Goal: Information Seeking & Learning: Learn about a topic

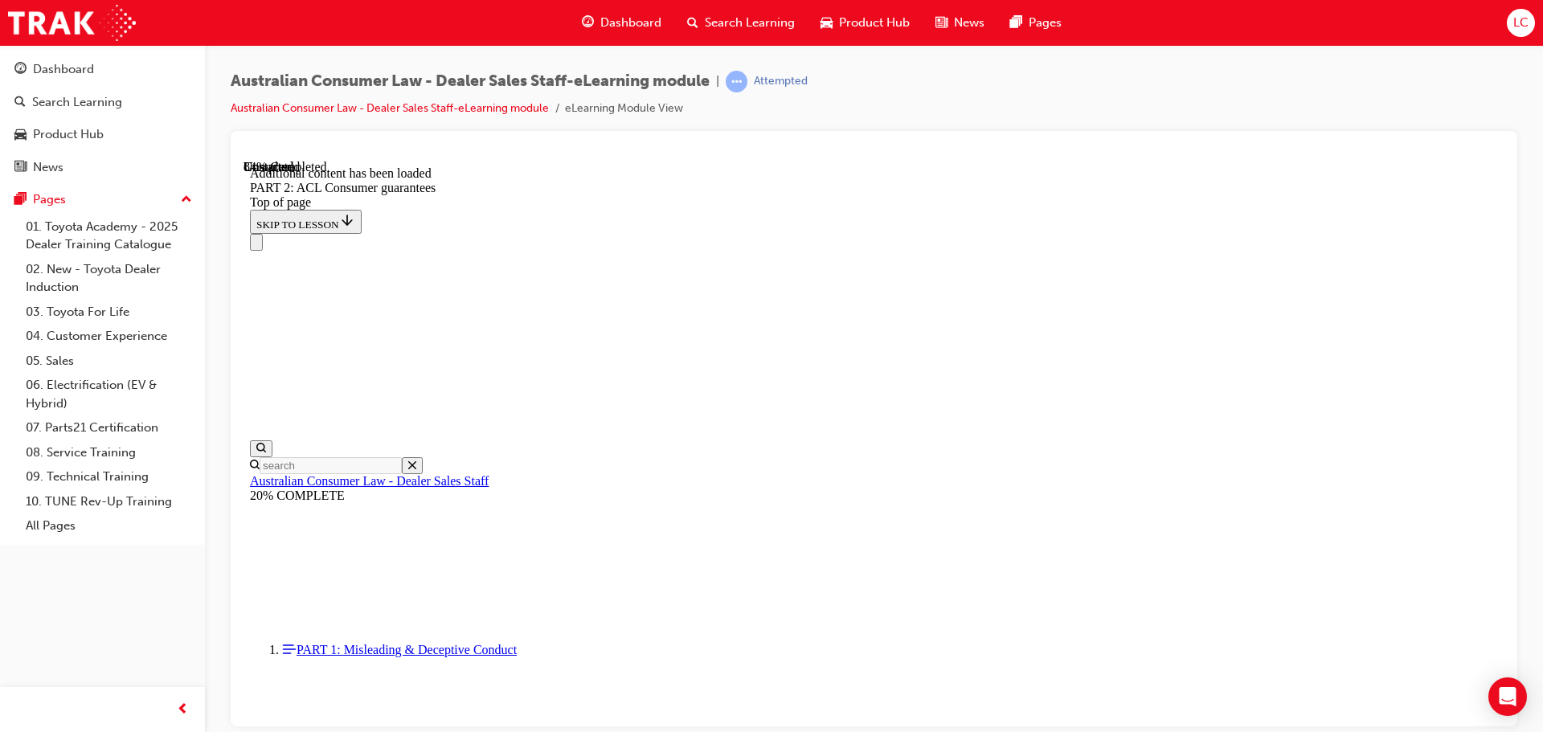
scroll to position [15174, 0]
drag, startPoint x: 885, startPoint y: 475, endPoint x: 991, endPoint y: 461, distance: 107.0
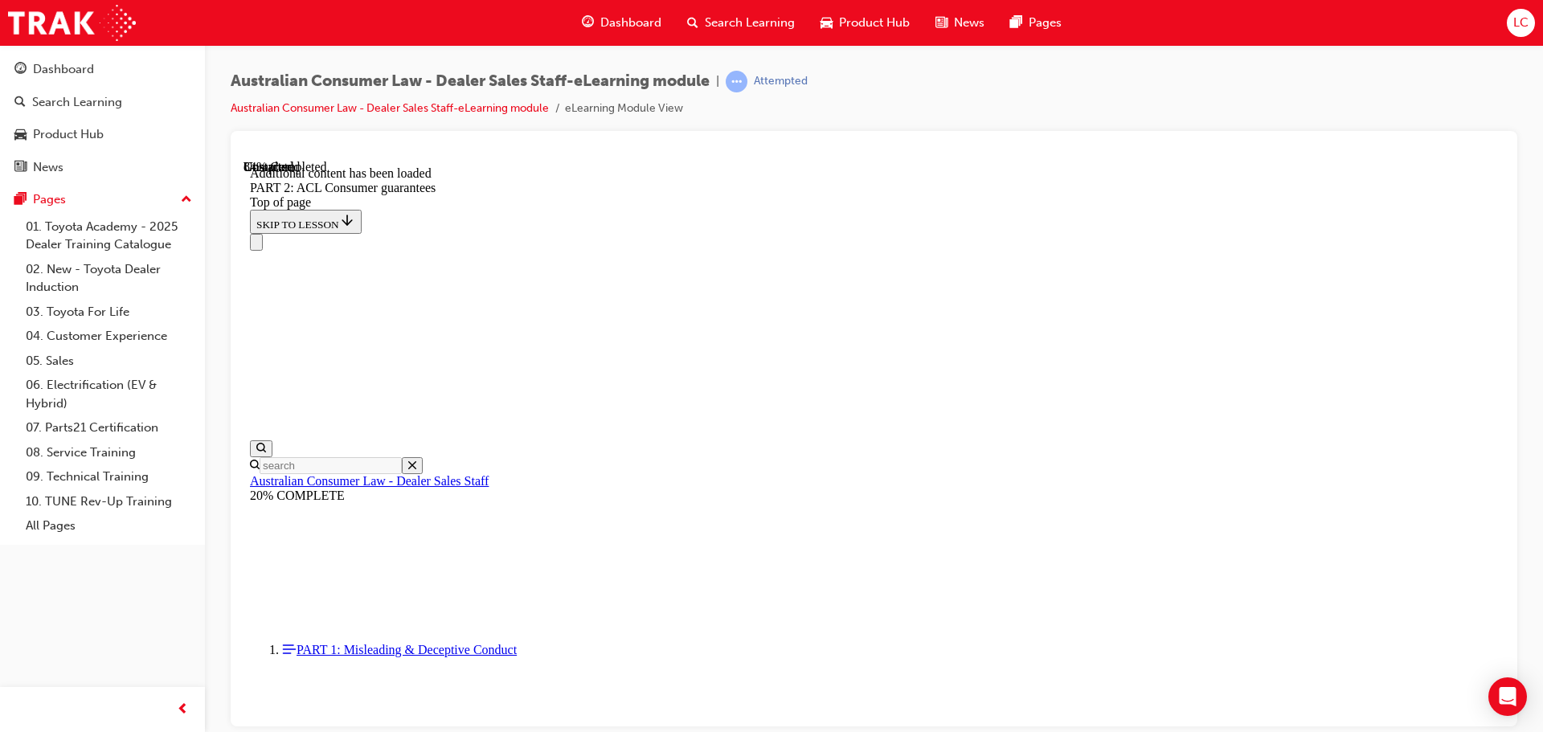
drag, startPoint x: 991, startPoint y: 469, endPoint x: 1078, endPoint y: 471, distance: 86.8
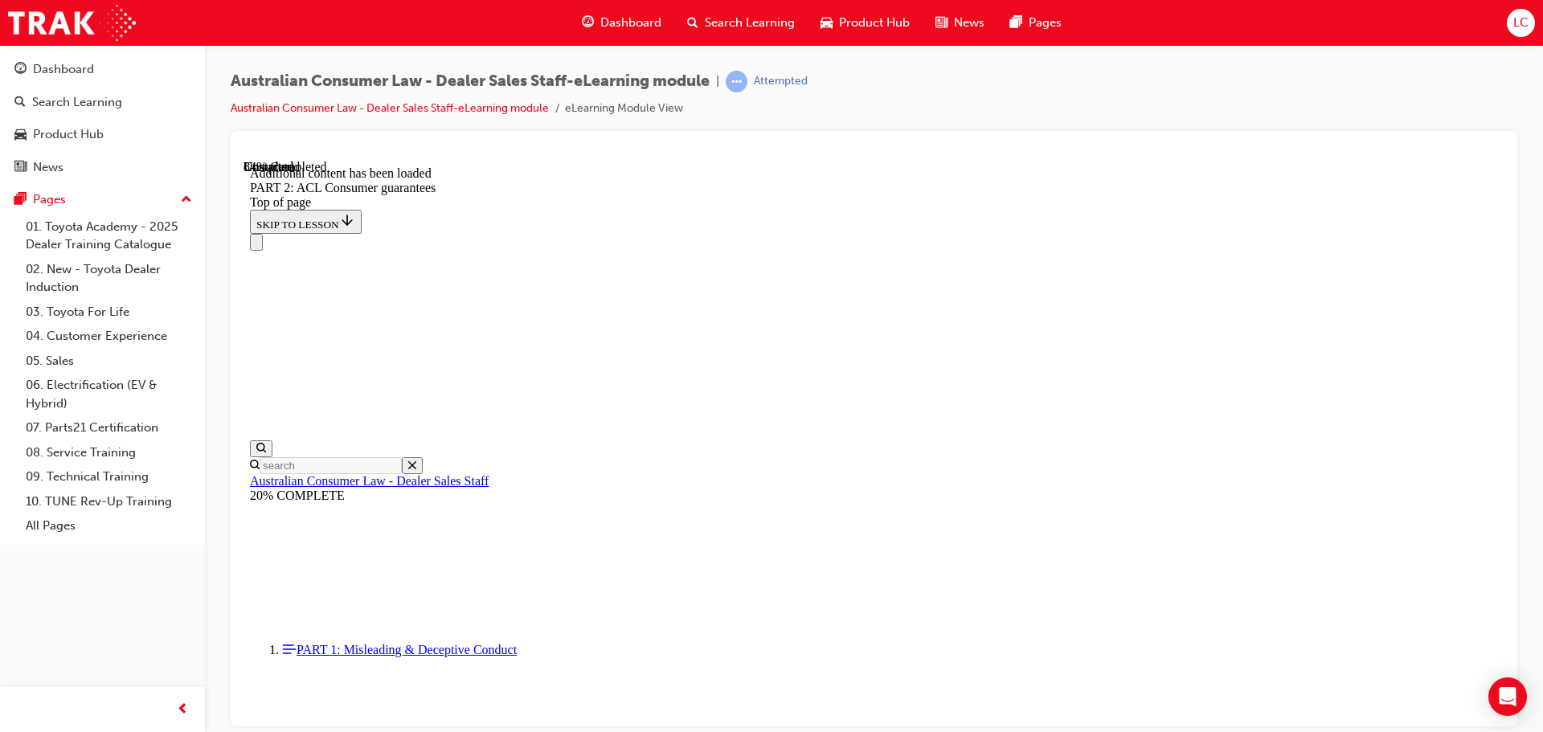
scroll to position [15656, 0]
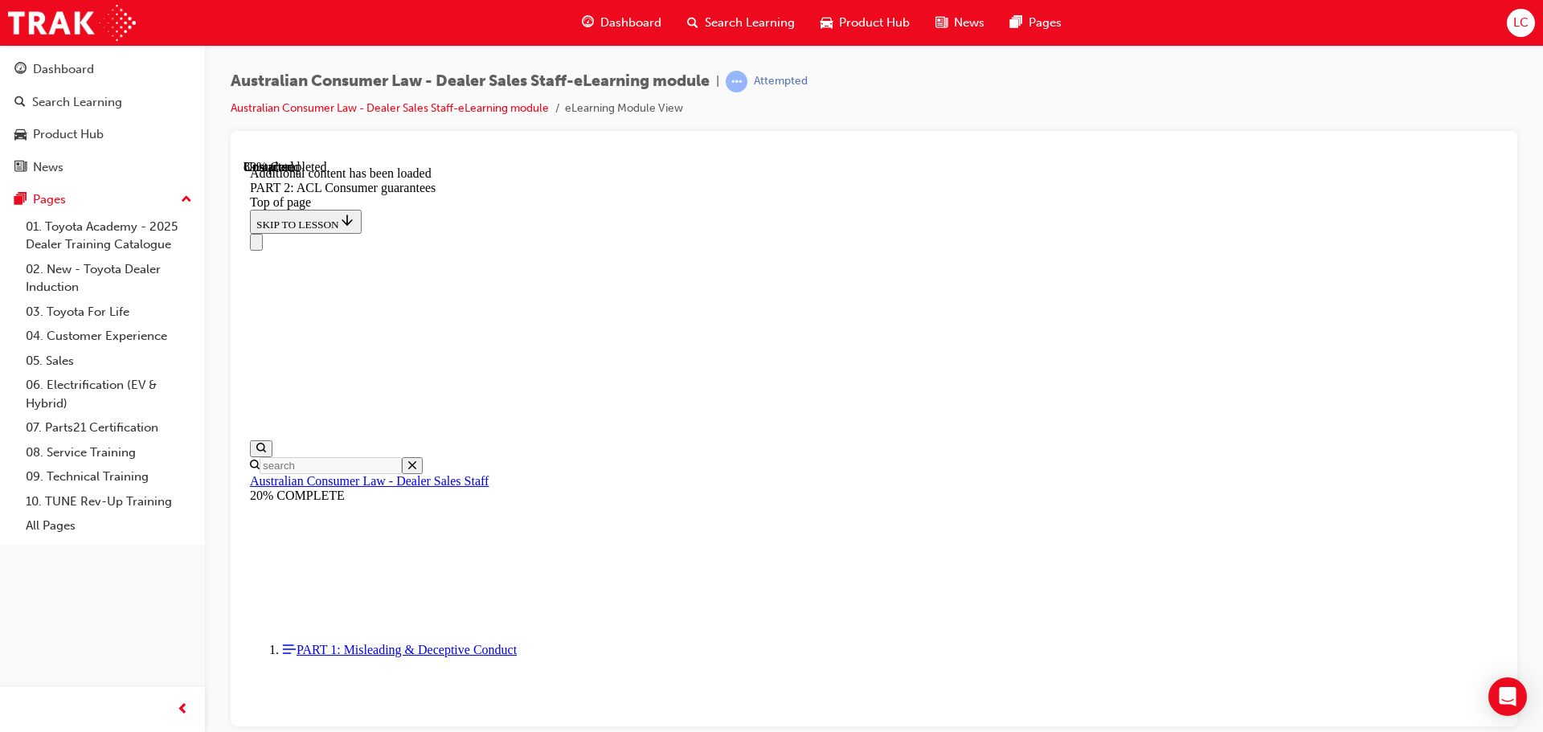
scroll to position [17459, 0]
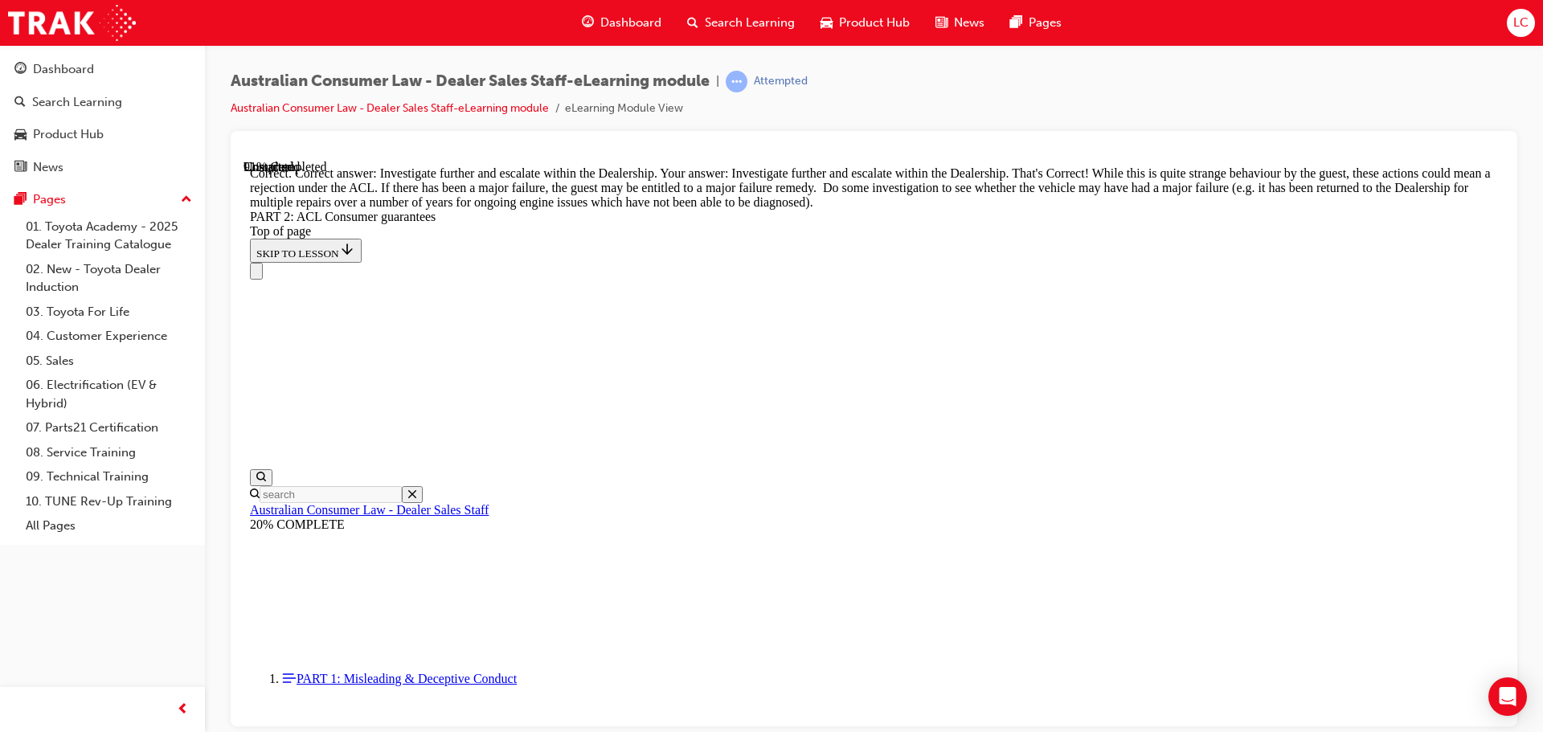
scroll to position [17930, 0]
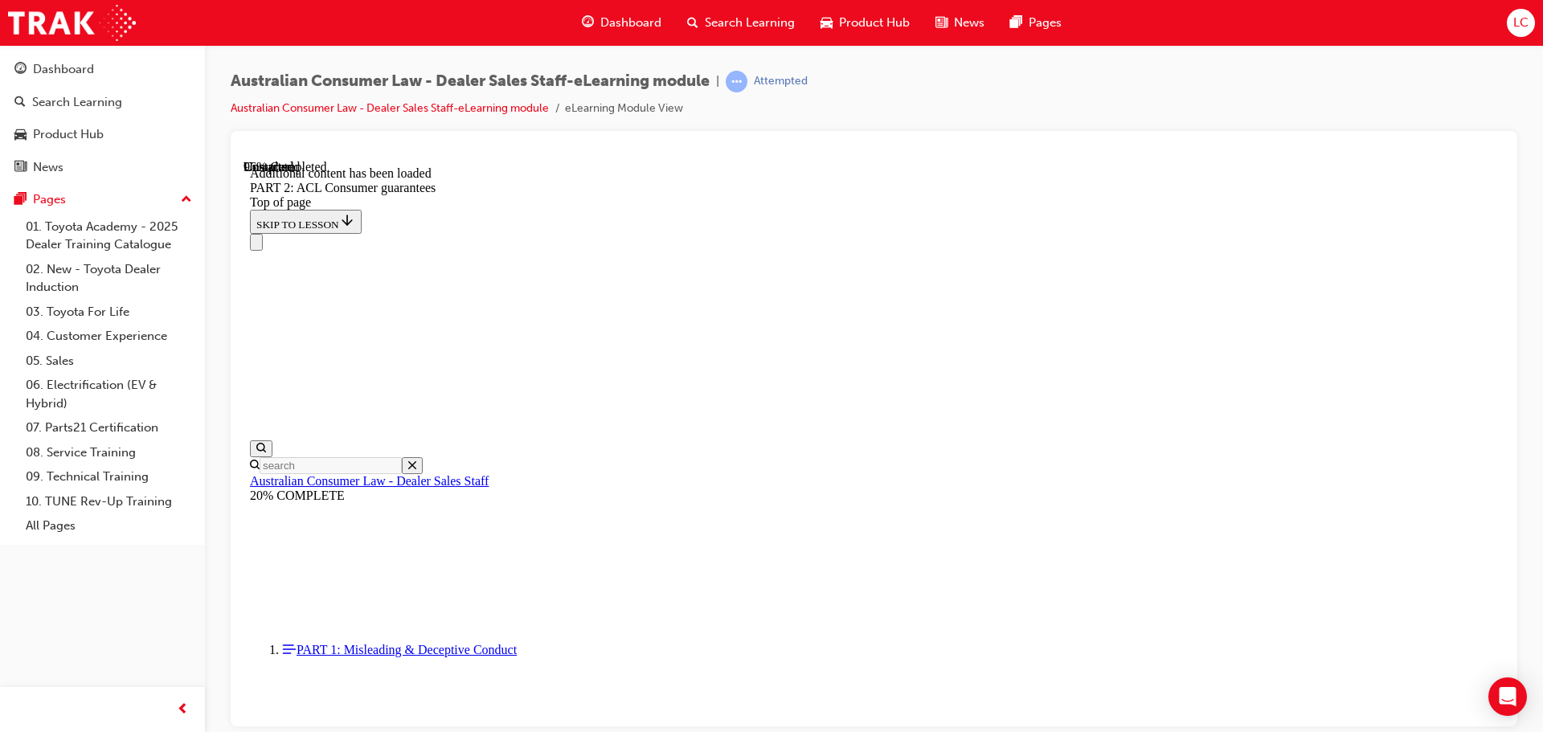
scroll to position [19213, 0]
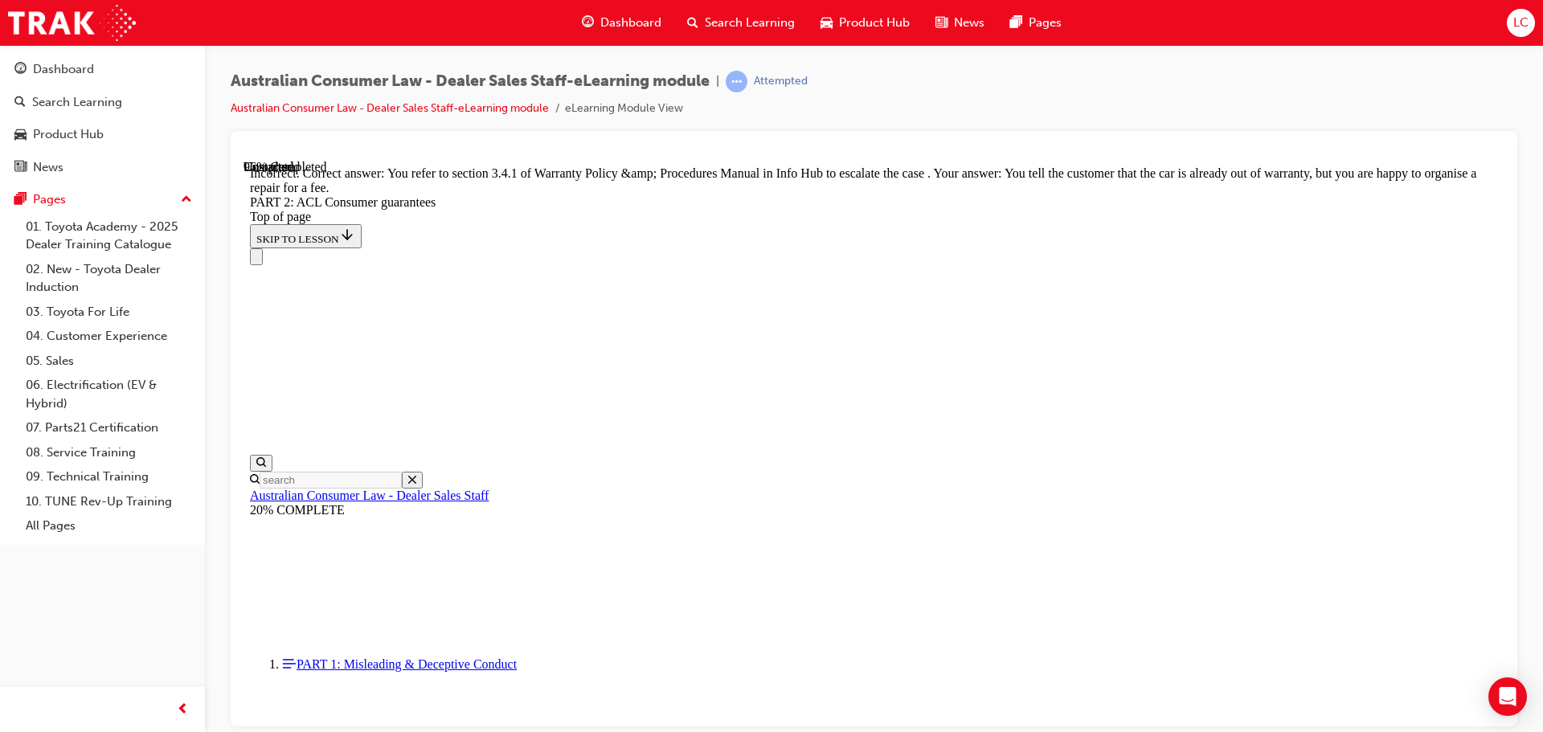
scroll to position [19454, 0]
drag, startPoint x: 883, startPoint y: 239, endPoint x: 932, endPoint y: 295, distance: 74.0
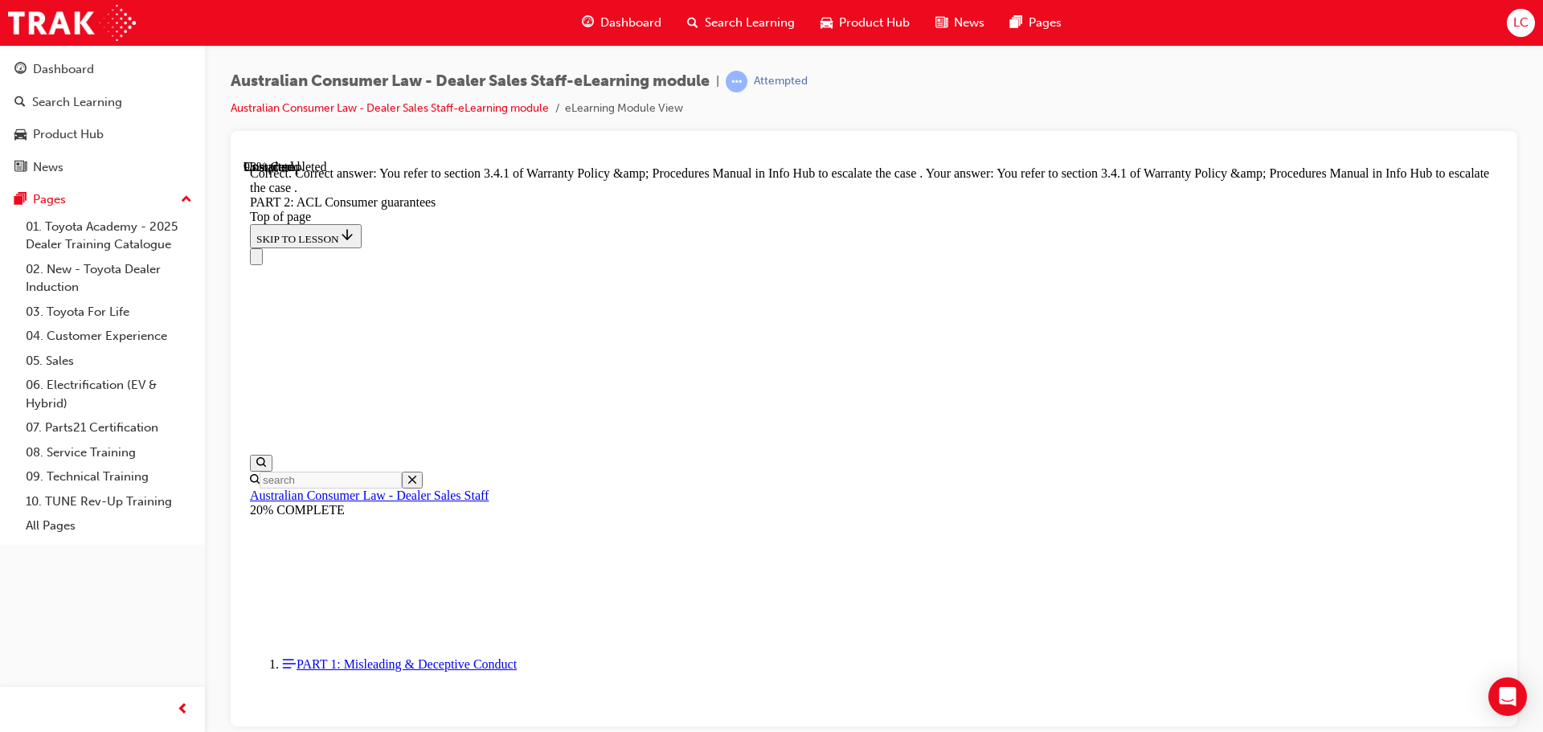
scroll to position [20097, 0]
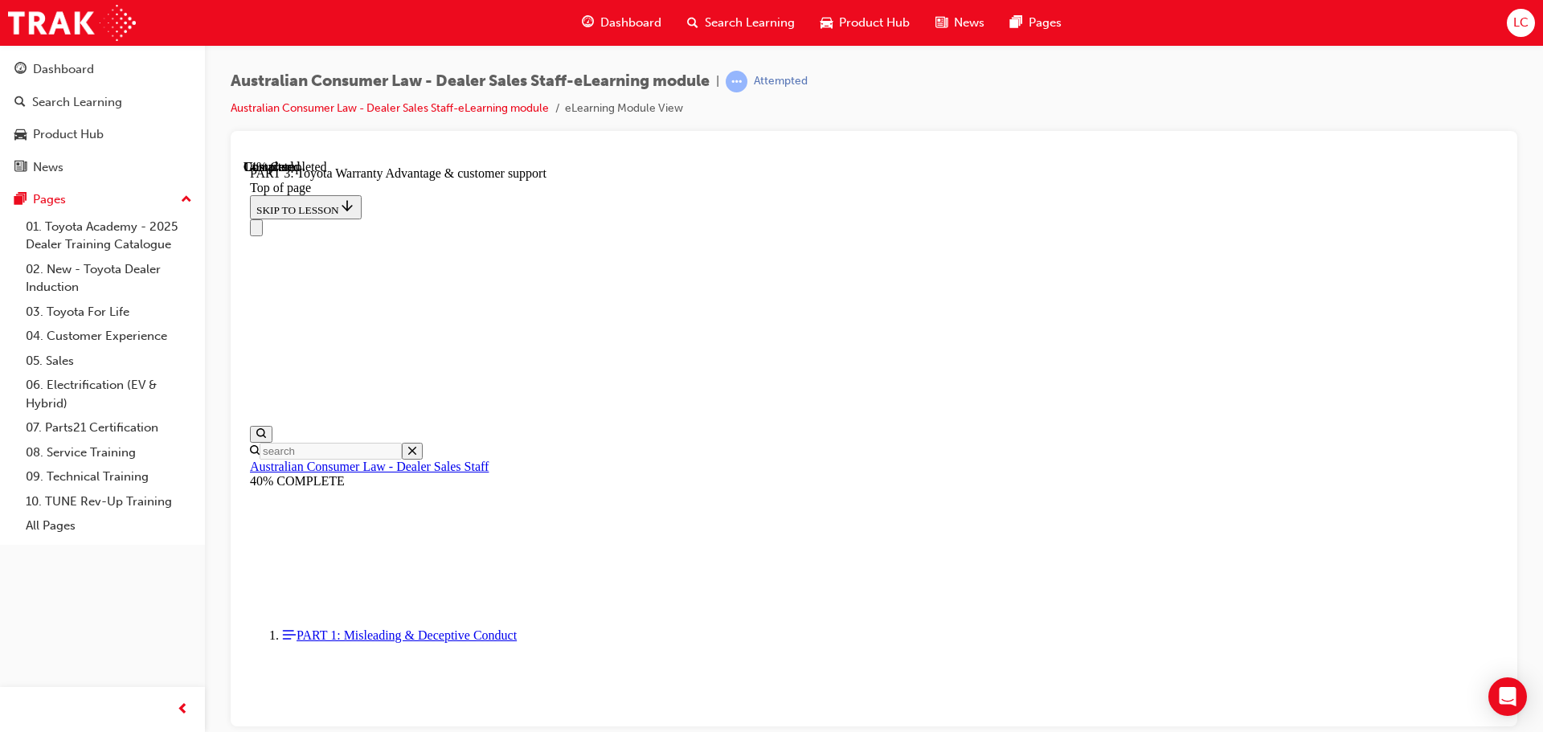
scroll to position [1014, 0]
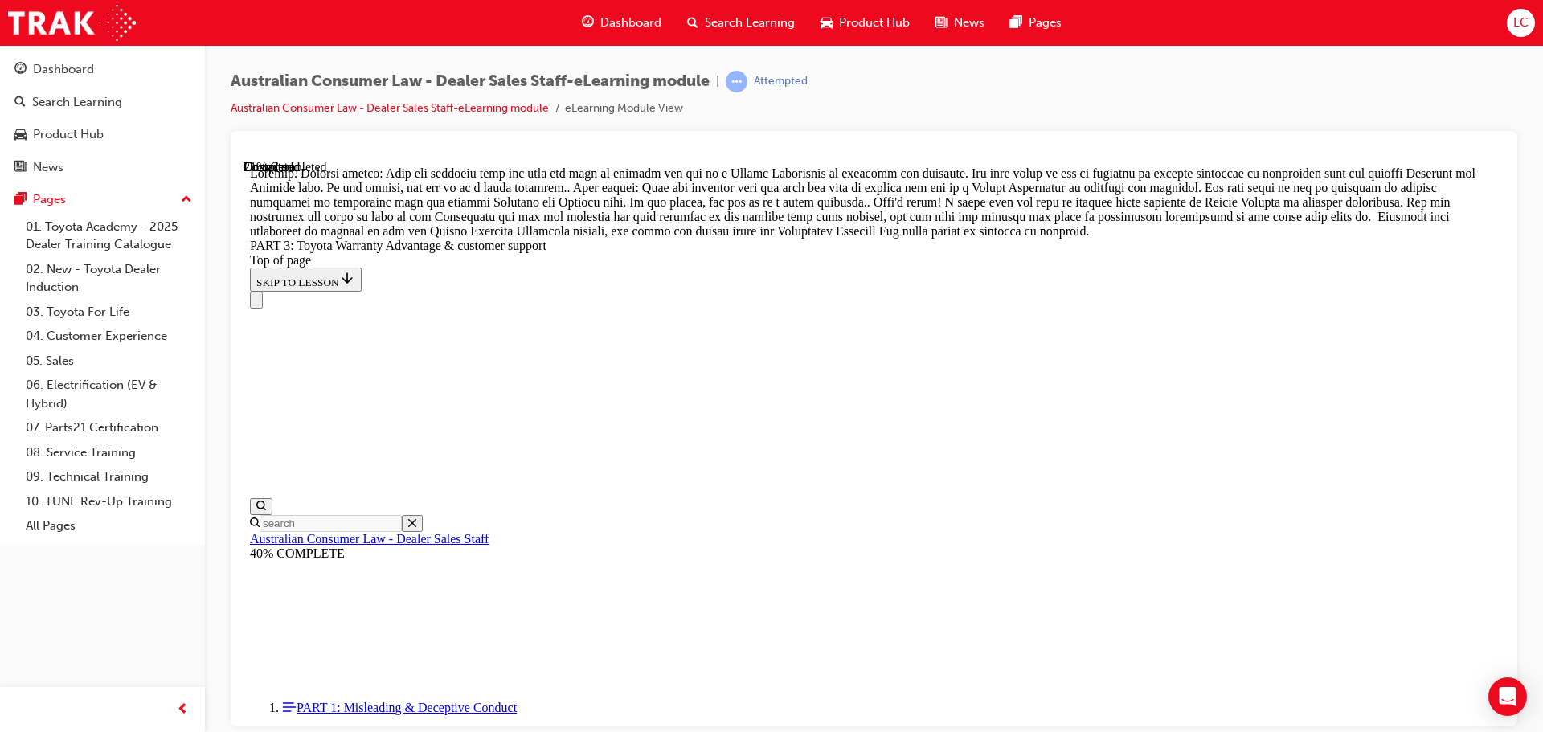
scroll to position [1336, 0]
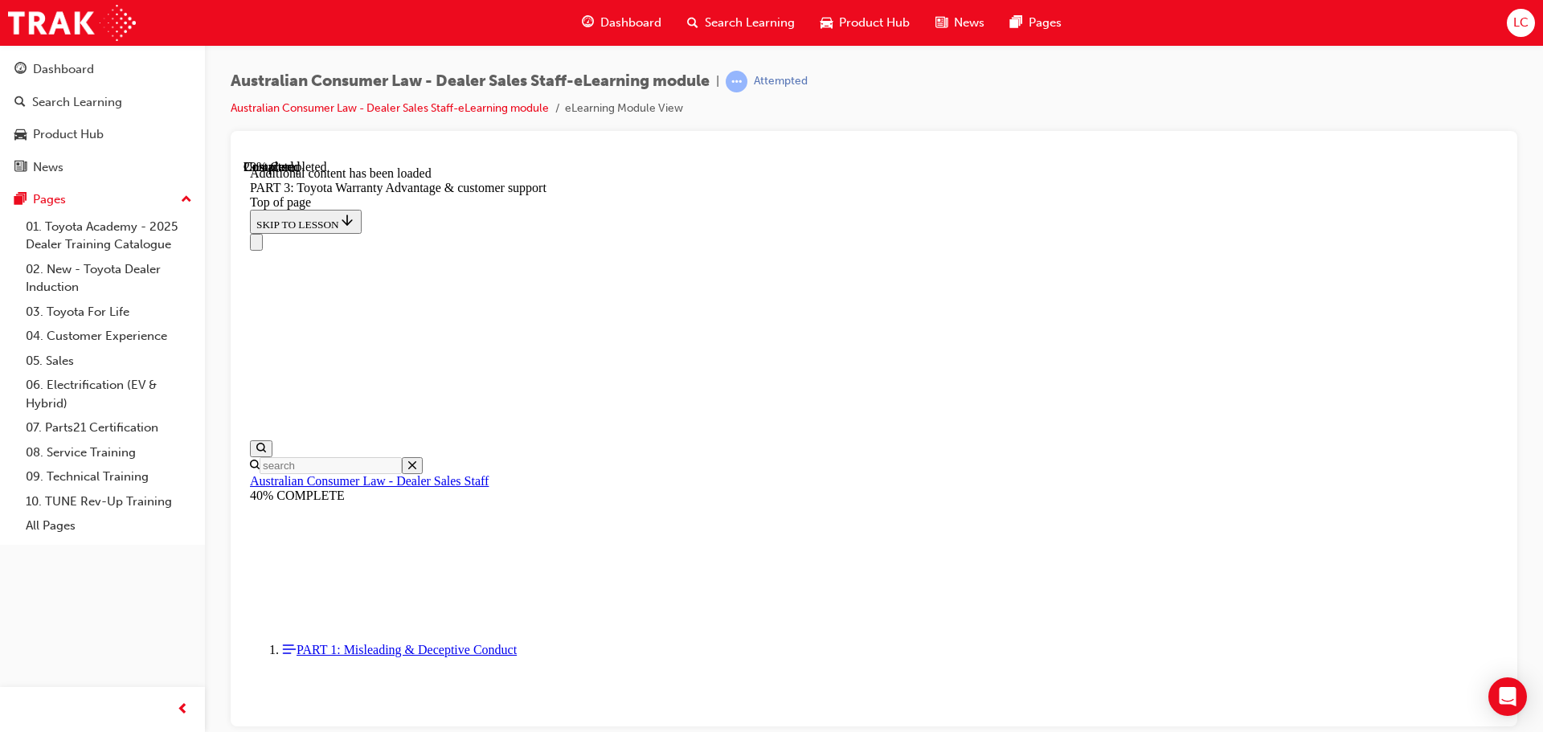
scroll to position [1876, 0]
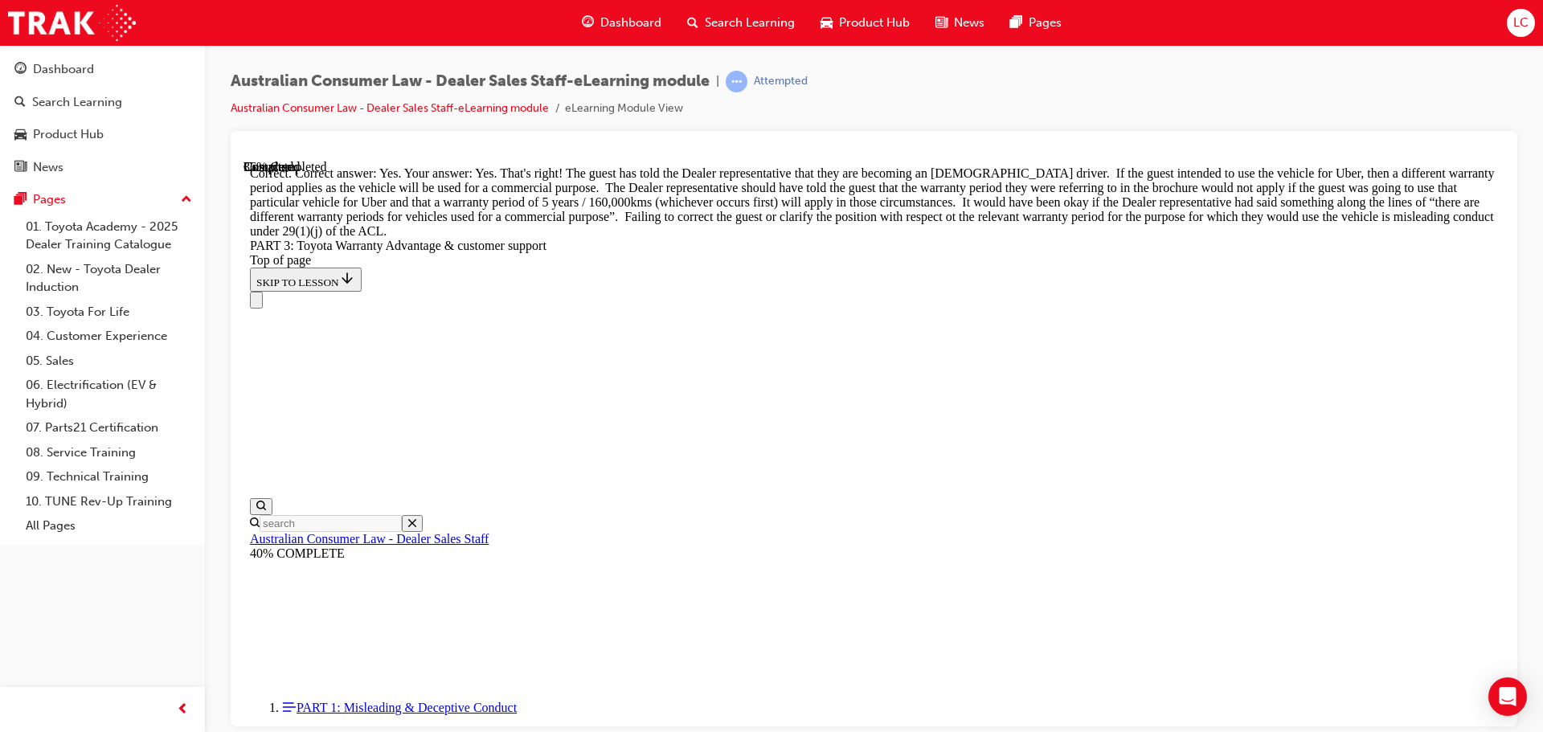
scroll to position [2176, 0]
